Goal: Transaction & Acquisition: Purchase product/service

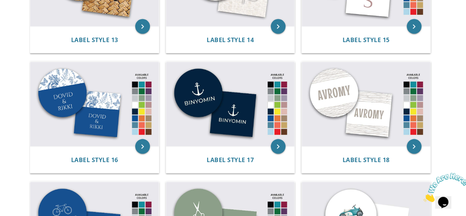
scroll to position [700, 0]
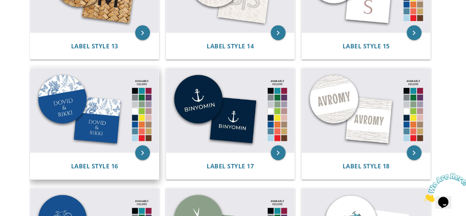
click at [68, 117] on img at bounding box center [94, 110] width 129 height 84
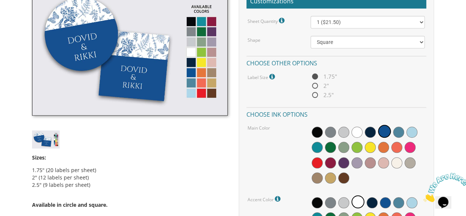
scroll to position [248, 0]
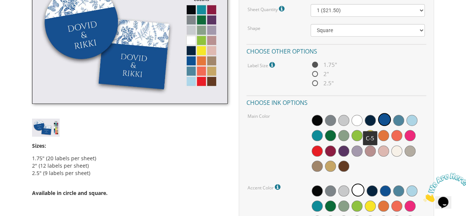
click at [370, 117] on span at bounding box center [370, 120] width 11 height 11
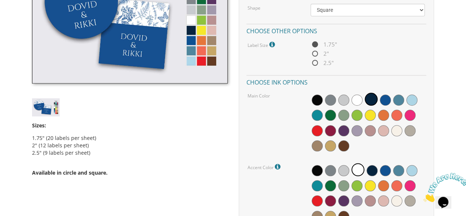
scroll to position [453, 0]
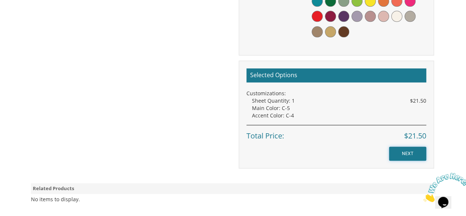
click at [414, 157] on input "NEXT" at bounding box center [407, 153] width 37 height 14
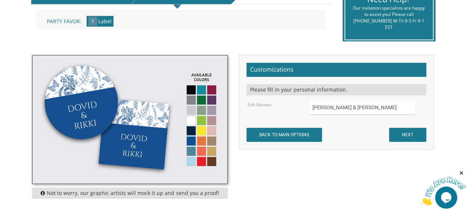
scroll to position [221, 0]
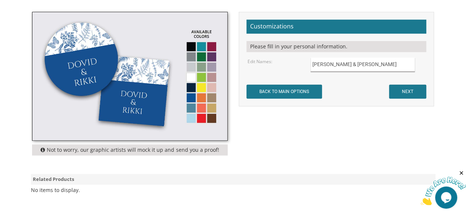
click at [348, 67] on input "[PERSON_NAME] & [PERSON_NAME]" at bounding box center [363, 64] width 104 height 14
click at [348, 67] on input "Dovid & Rikki" at bounding box center [363, 64] width 104 height 14
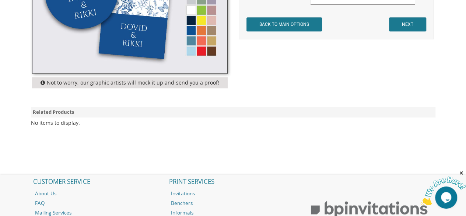
scroll to position [295, 0]
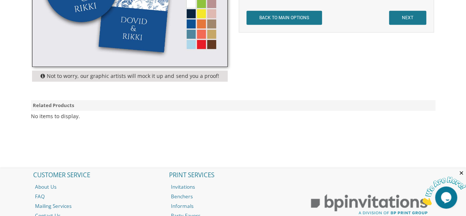
type input "[PERSON_NAME]"
click at [408, 19] on input "NEXT" at bounding box center [407, 18] width 37 height 14
